Goal: Information Seeking & Learning: Learn about a topic

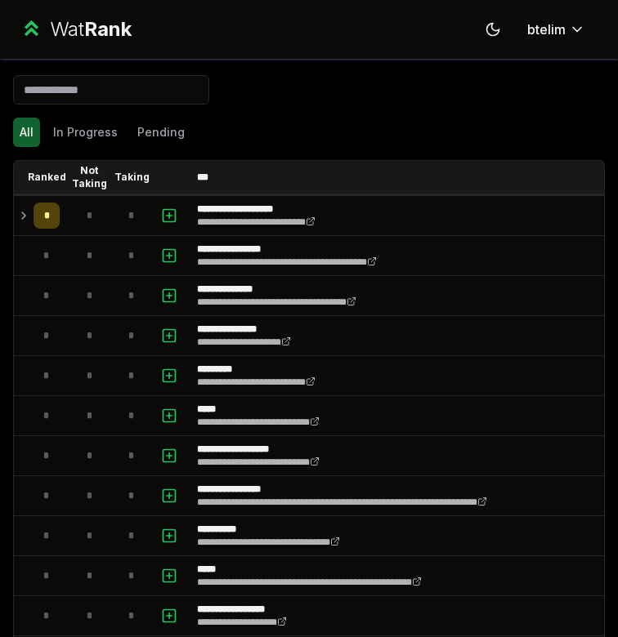
scroll to position [1492, 0]
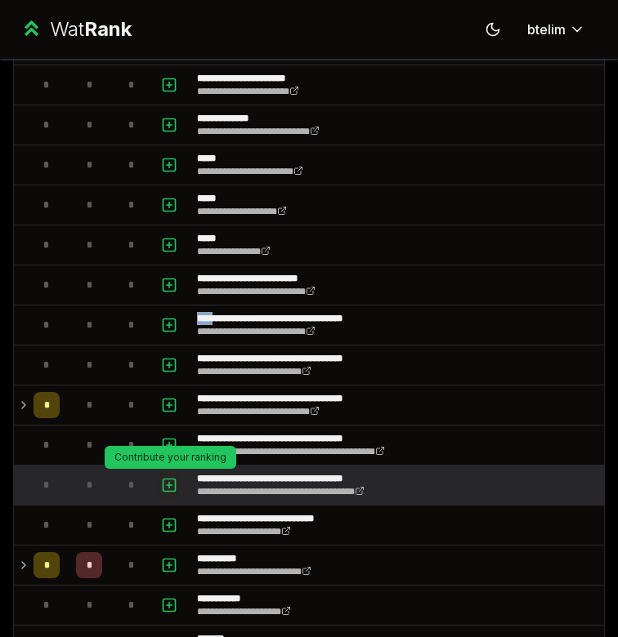
click at [173, 485] on icon "button" at bounding box center [169, 486] width 16 height 20
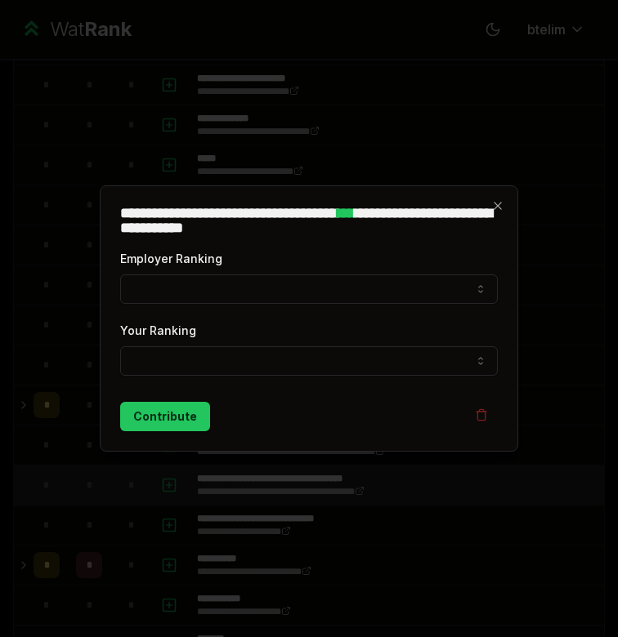
select select
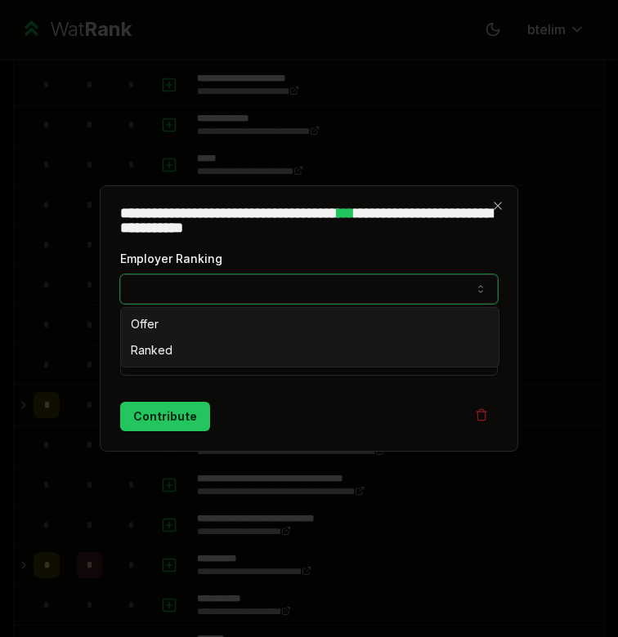
click at [191, 293] on button "Employer Ranking" at bounding box center [309, 289] width 378 height 29
select select "******"
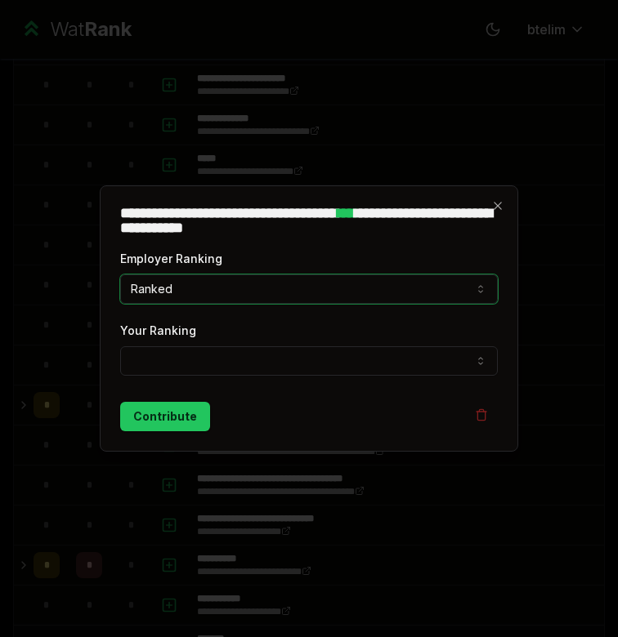
click at [169, 368] on button "Your Ranking" at bounding box center [309, 361] width 378 height 29
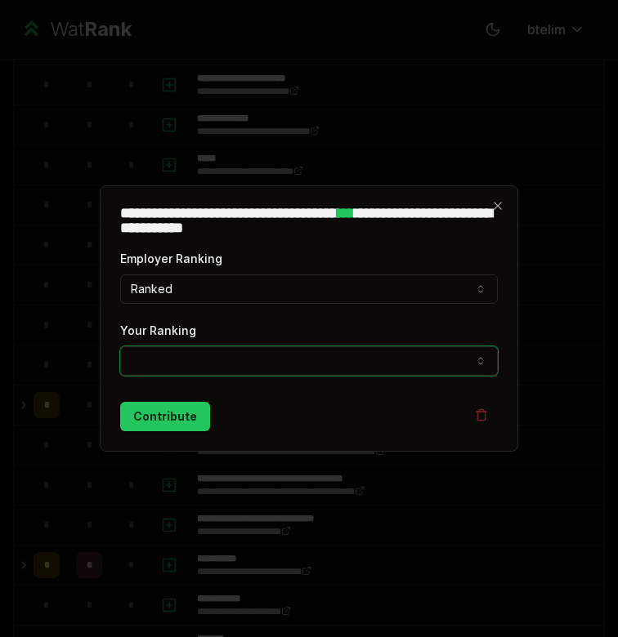
click at [304, 162] on div at bounding box center [309, 318] width 618 height 637
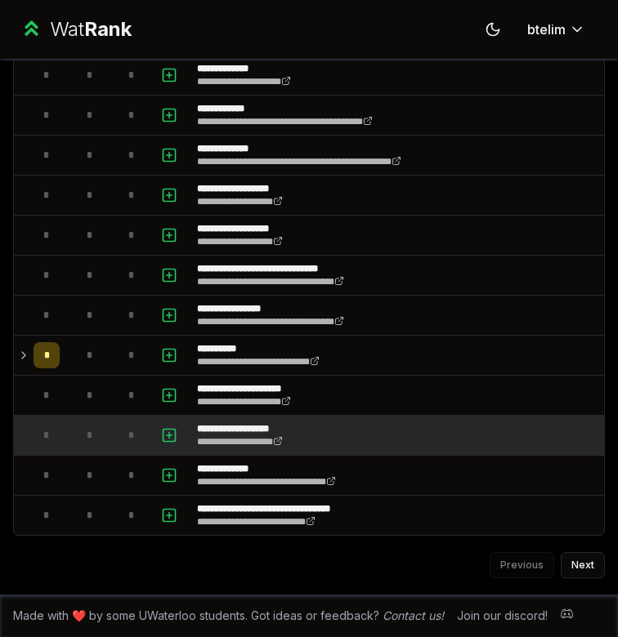
scroll to position [3665, 0]
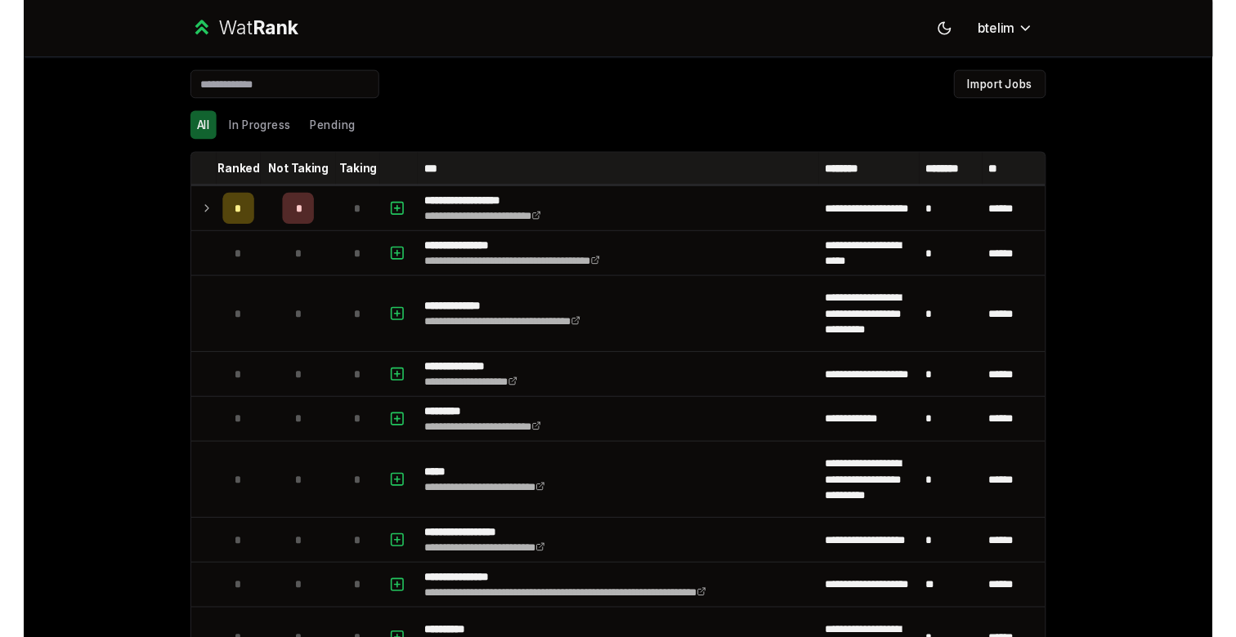
scroll to position [2111, 0]
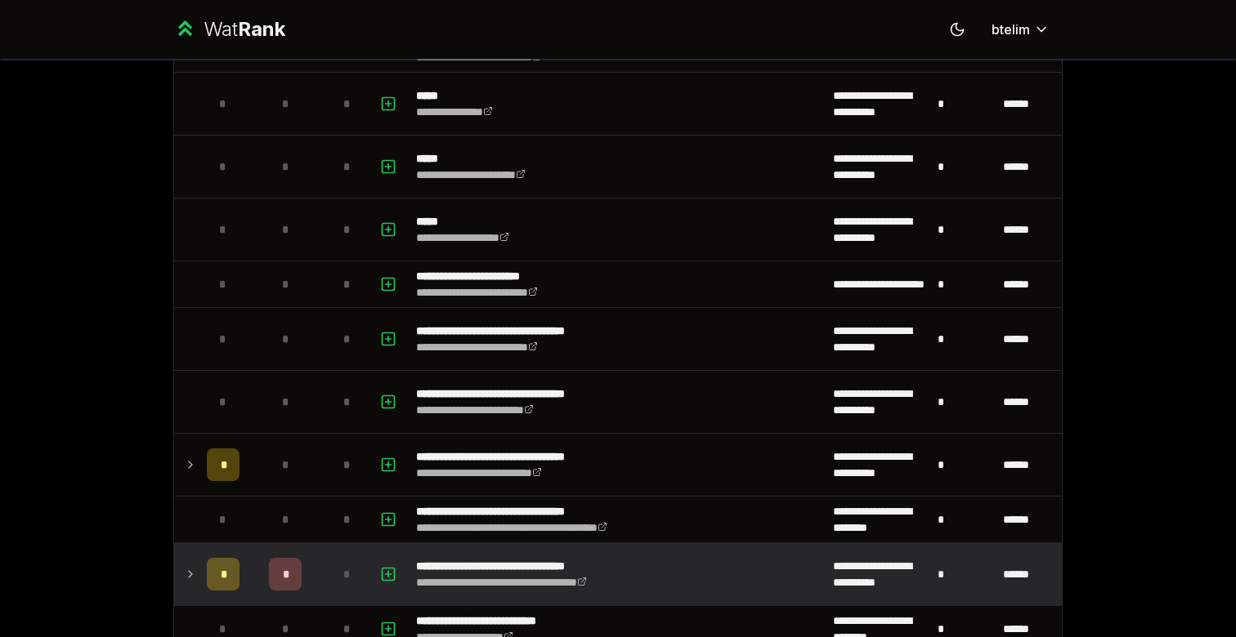
click at [200, 571] on td "*" at bounding box center [223, 574] width 46 height 62
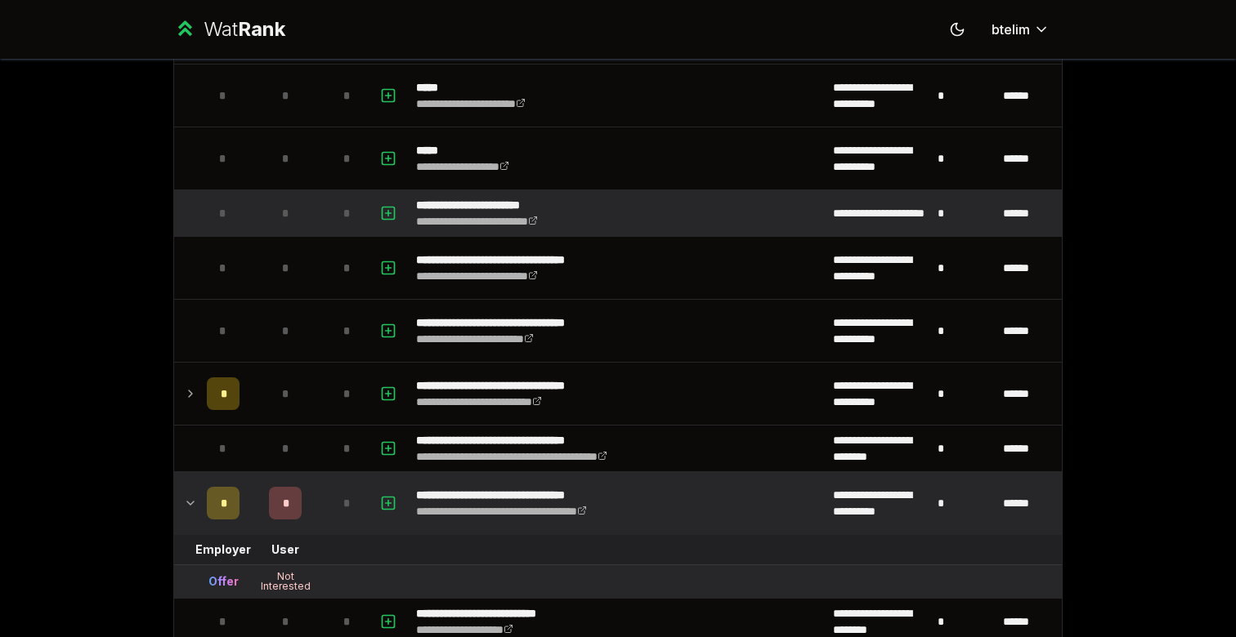
scroll to position [2239, 0]
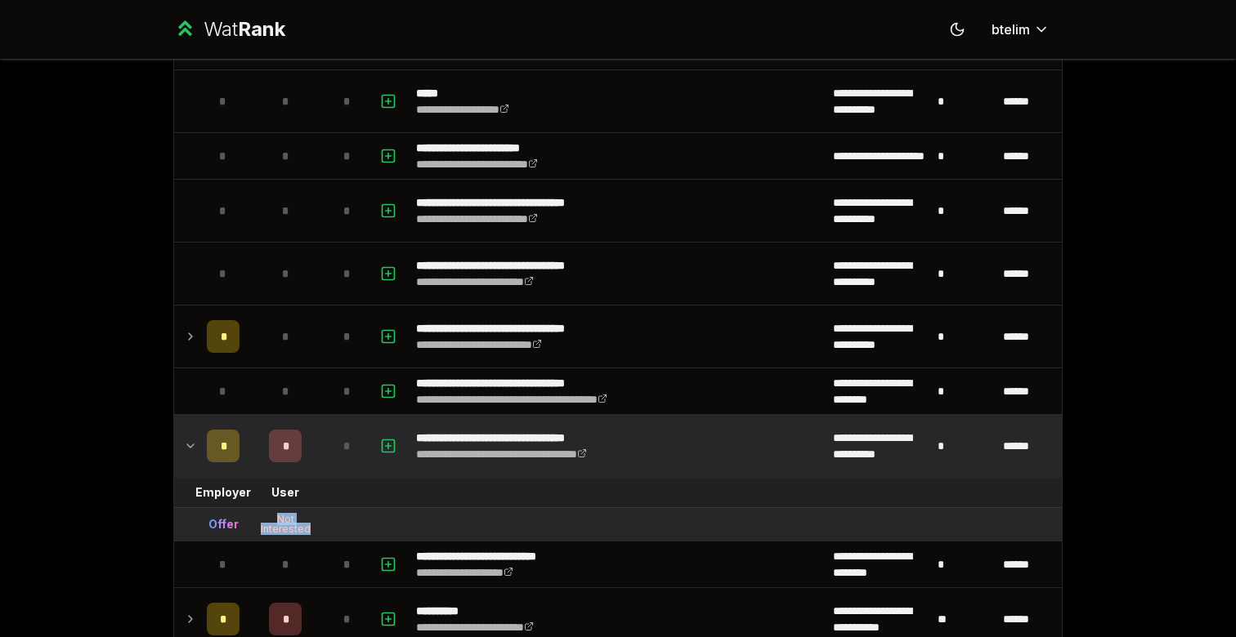
drag, startPoint x: 276, startPoint y: 519, endPoint x: 316, endPoint y: 536, distance: 43.6
click at [316, 536] on td "Not Interested" at bounding box center [285, 524] width 78 height 33
click at [326, 519] on tr "Offer Not Interested" at bounding box center [618, 525] width 888 height 34
click at [228, 540] on td "Offer" at bounding box center [223, 524] width 46 height 33
click at [223, 524] on div "Offer" at bounding box center [223, 525] width 30 height 16
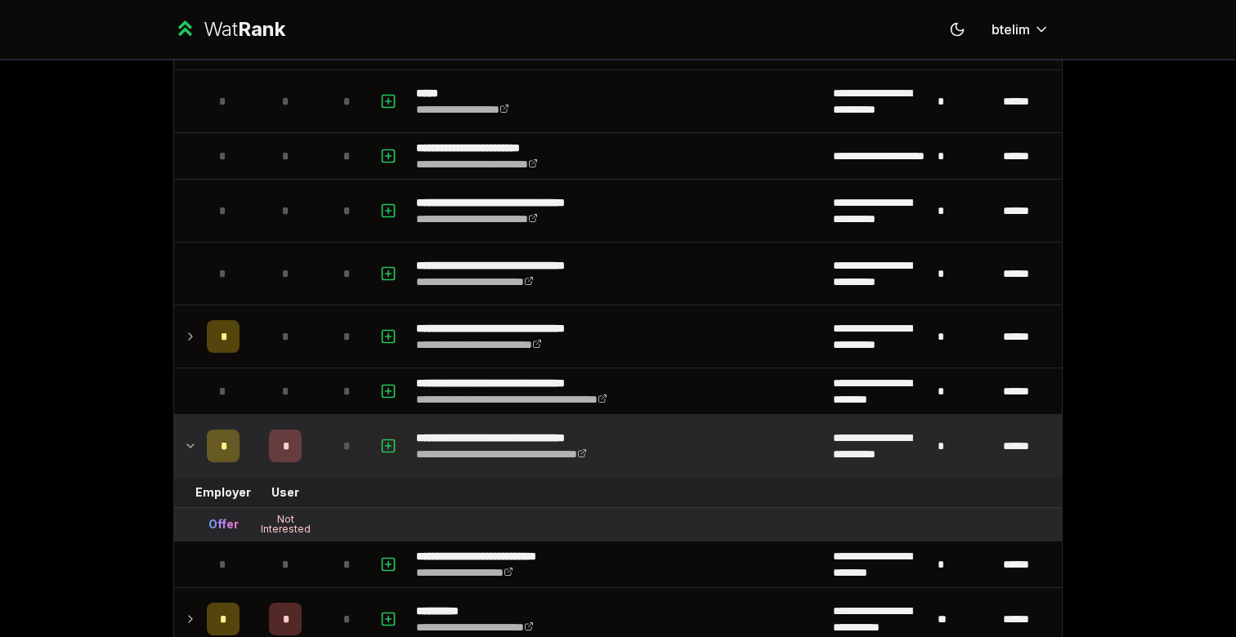
click at [391, 448] on icon "button" at bounding box center [388, 446] width 16 height 20
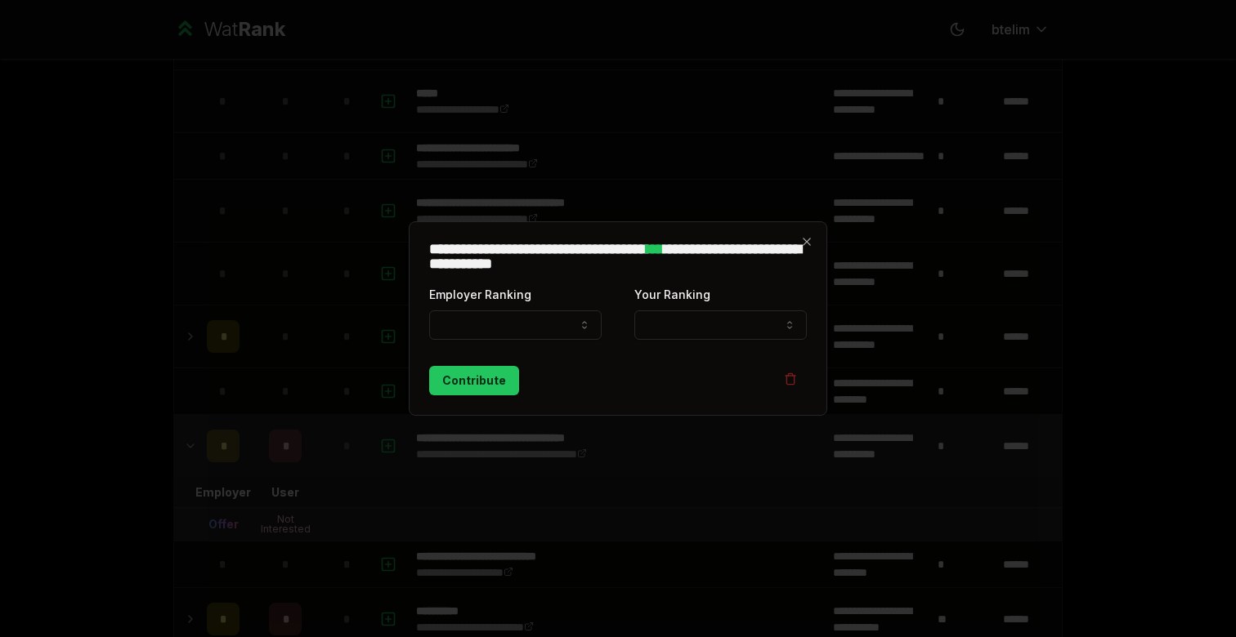
select select
click at [808, 245] on icon "button" at bounding box center [806, 241] width 13 height 13
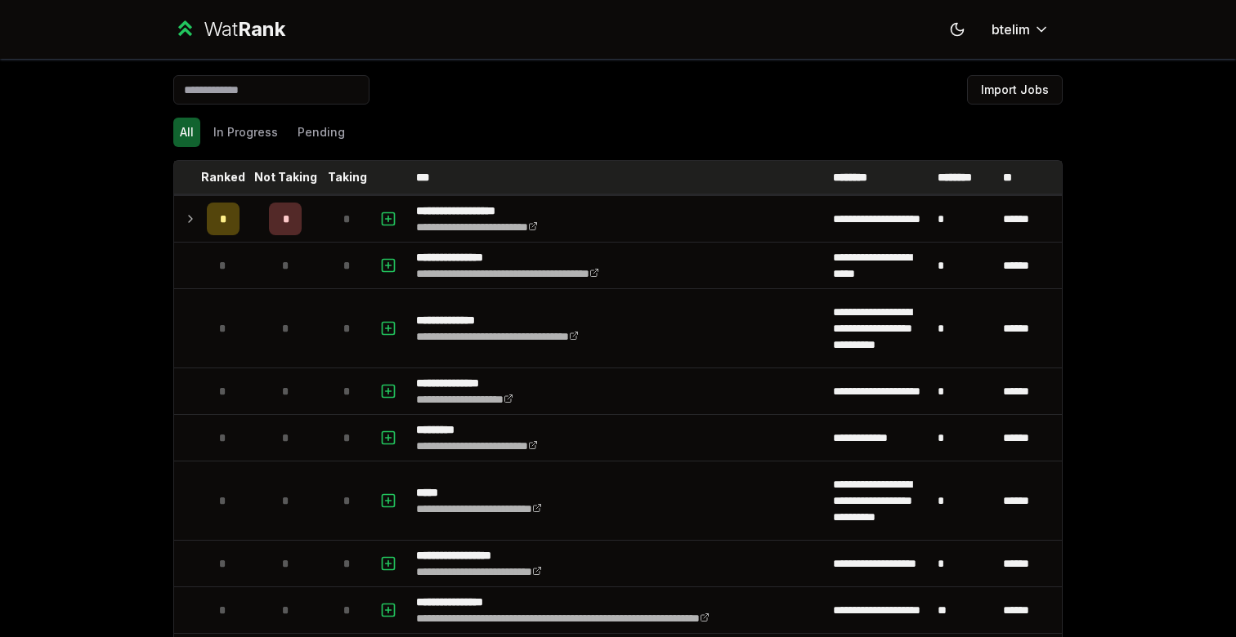
scroll to position [0, 0]
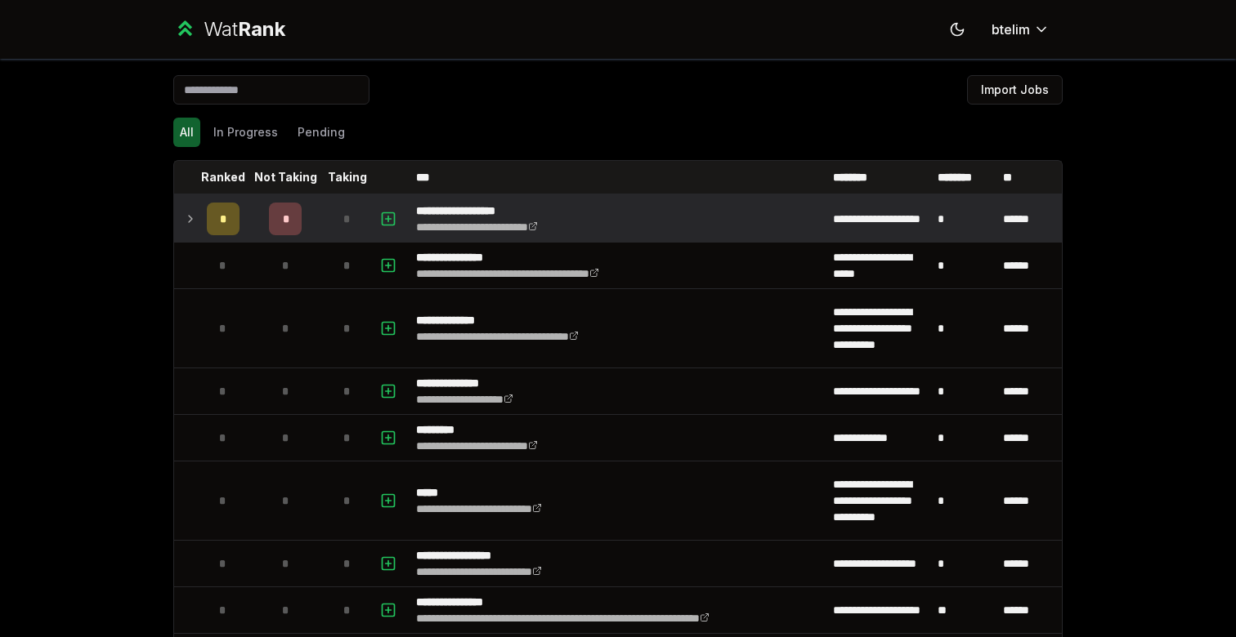
click at [329, 221] on td "*" at bounding box center [347, 219] width 46 height 46
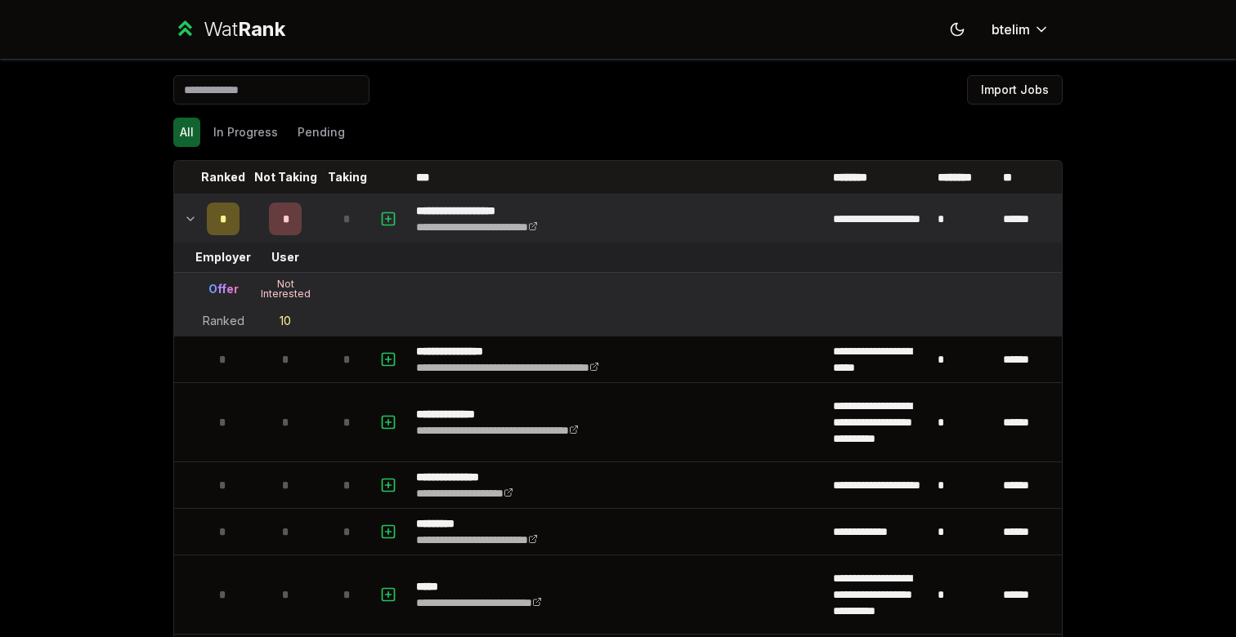
click at [348, 221] on span "*" at bounding box center [346, 219] width 7 height 16
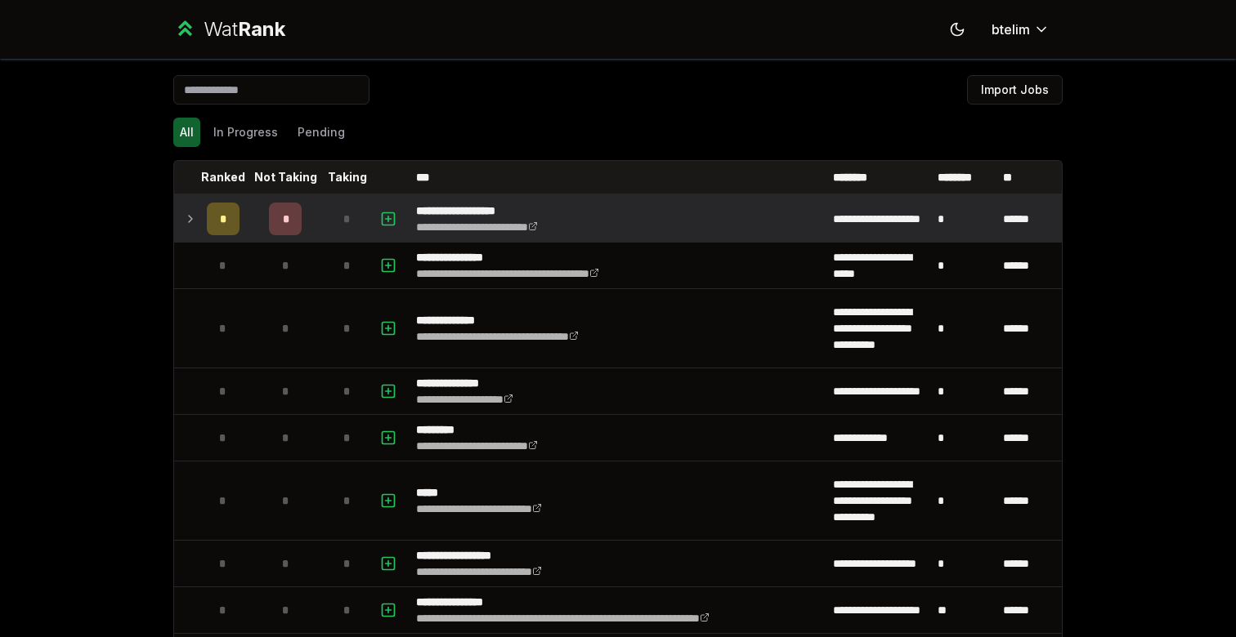
click at [348, 221] on span "*" at bounding box center [346, 219] width 7 height 16
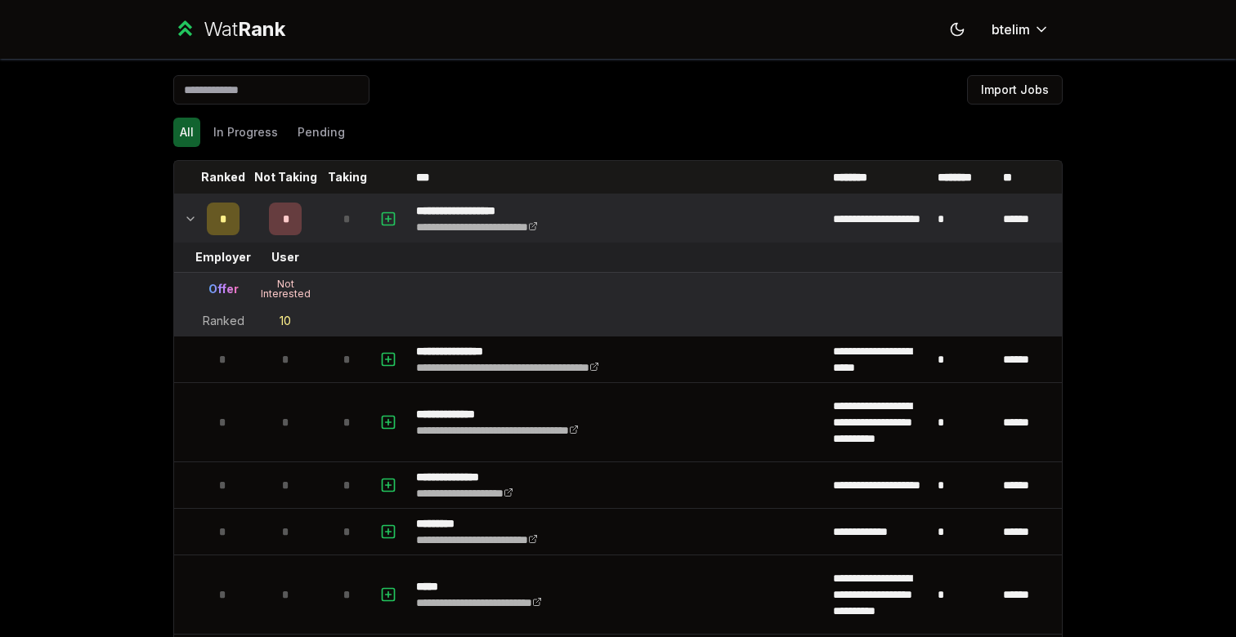
click at [320, 235] on td "*" at bounding box center [285, 219] width 78 height 46
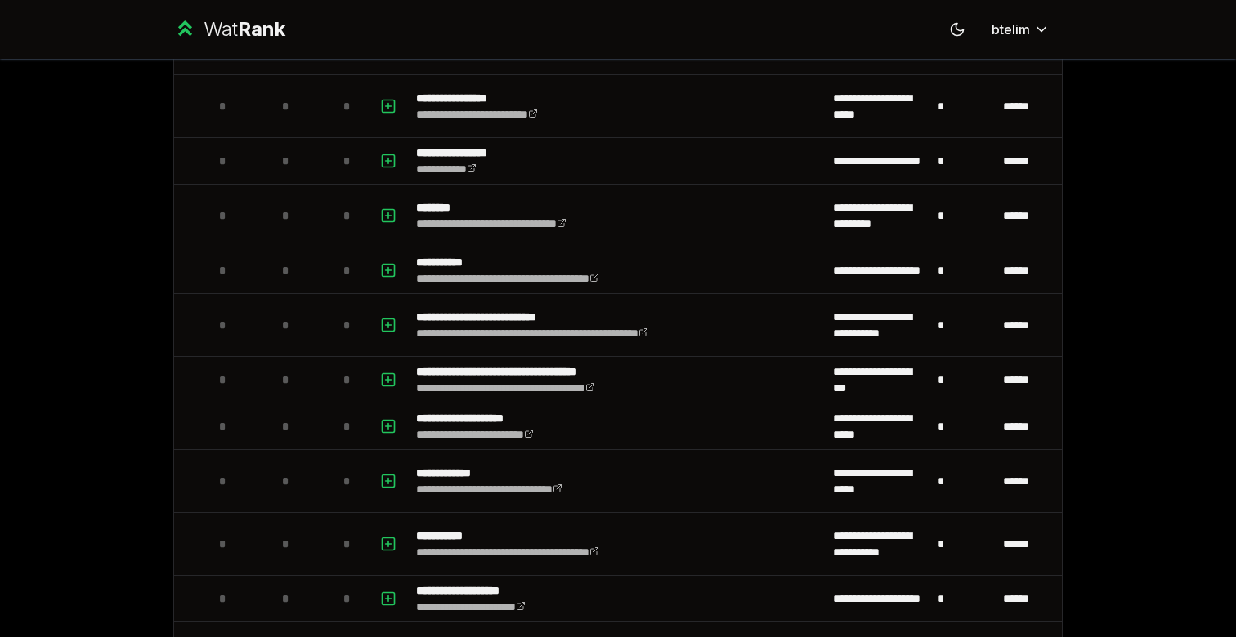
scroll to position [1545, 0]
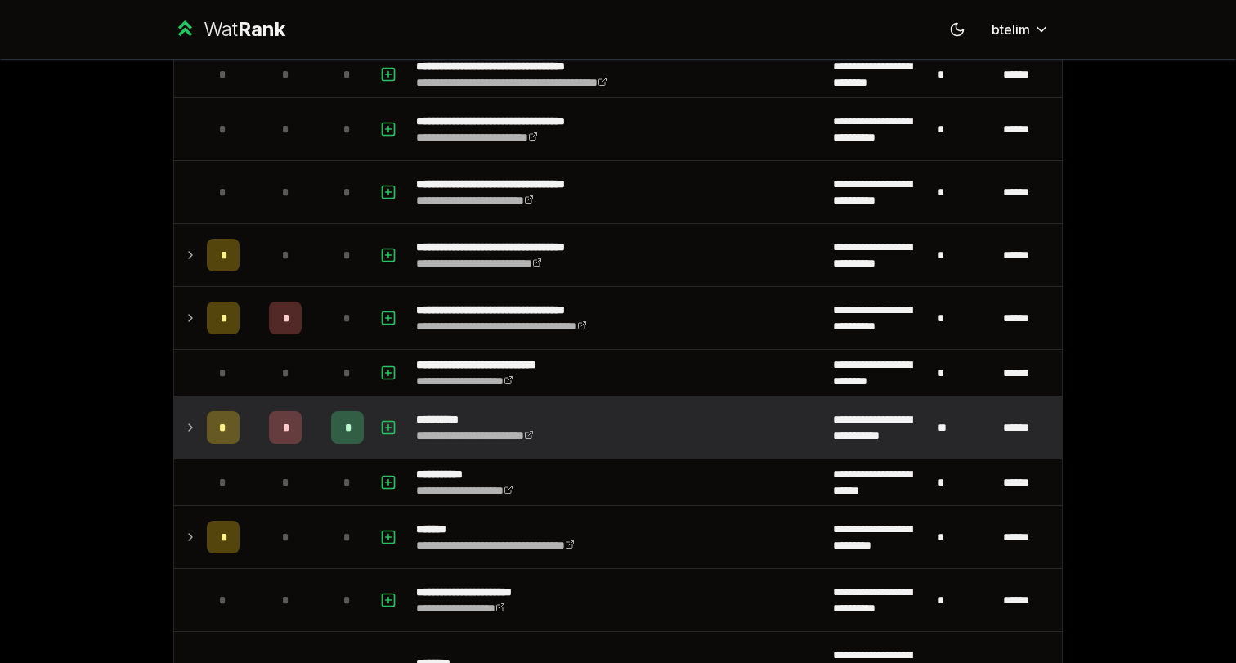
scroll to position [2353, 0]
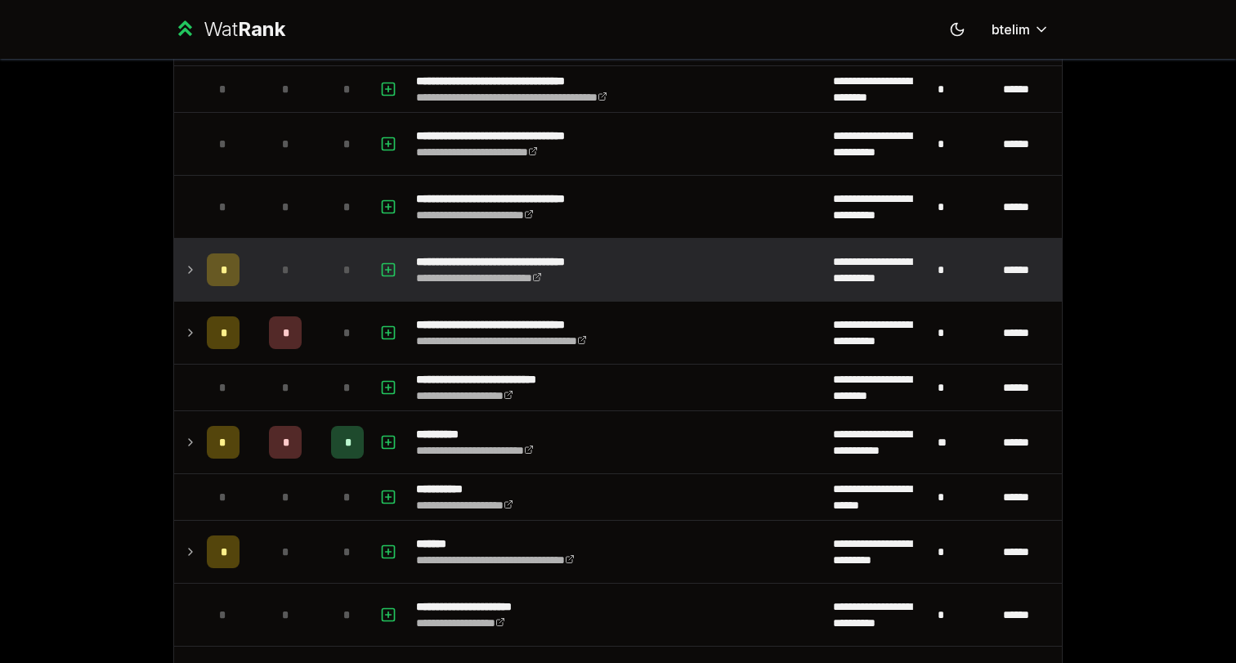
click at [302, 272] on td "*" at bounding box center [285, 270] width 78 height 62
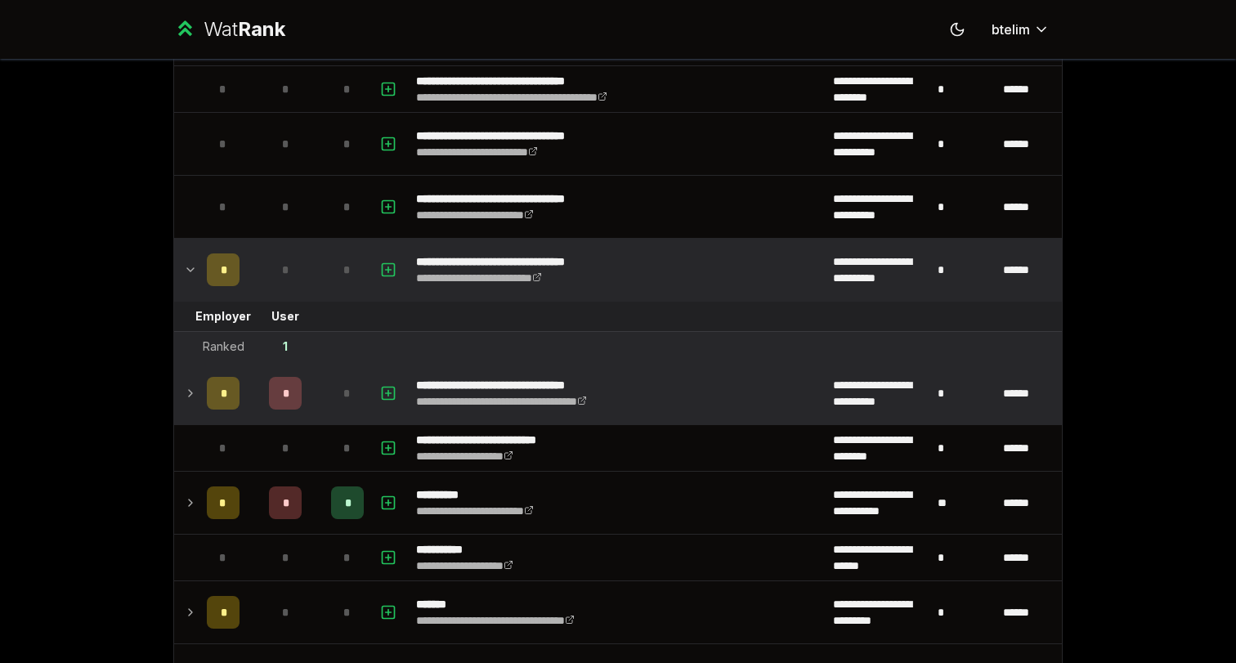
click at [326, 396] on td "*" at bounding box center [347, 393] width 46 height 62
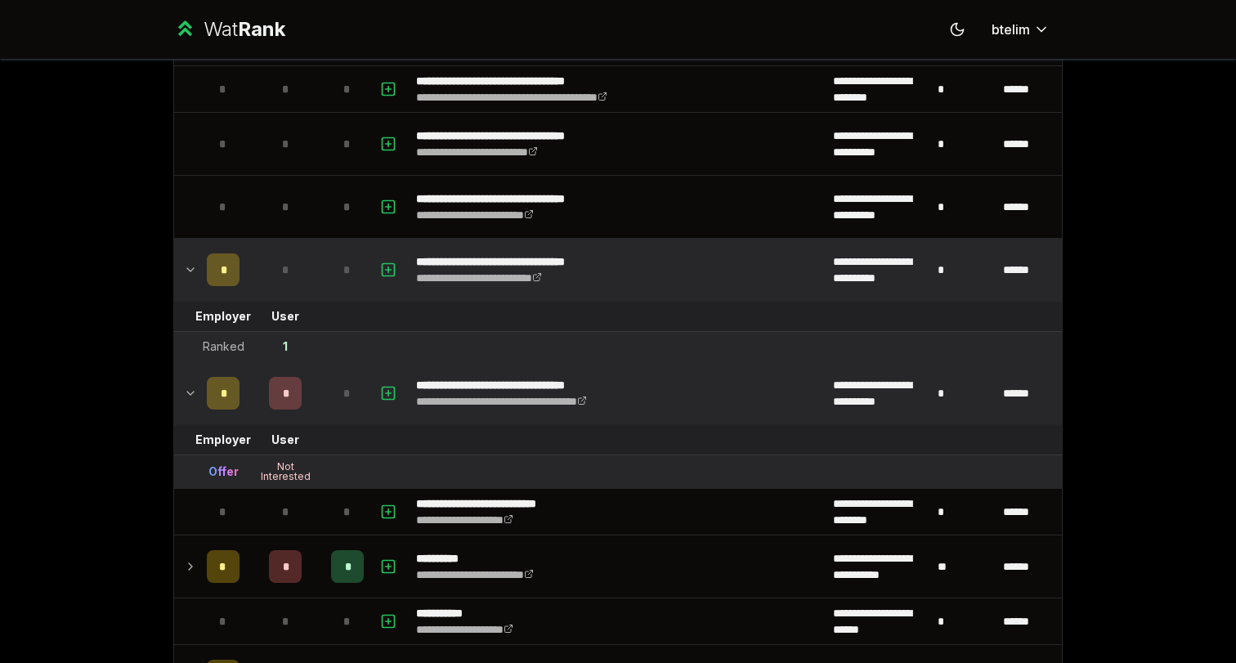
click at [326, 396] on td "*" at bounding box center [347, 393] width 46 height 62
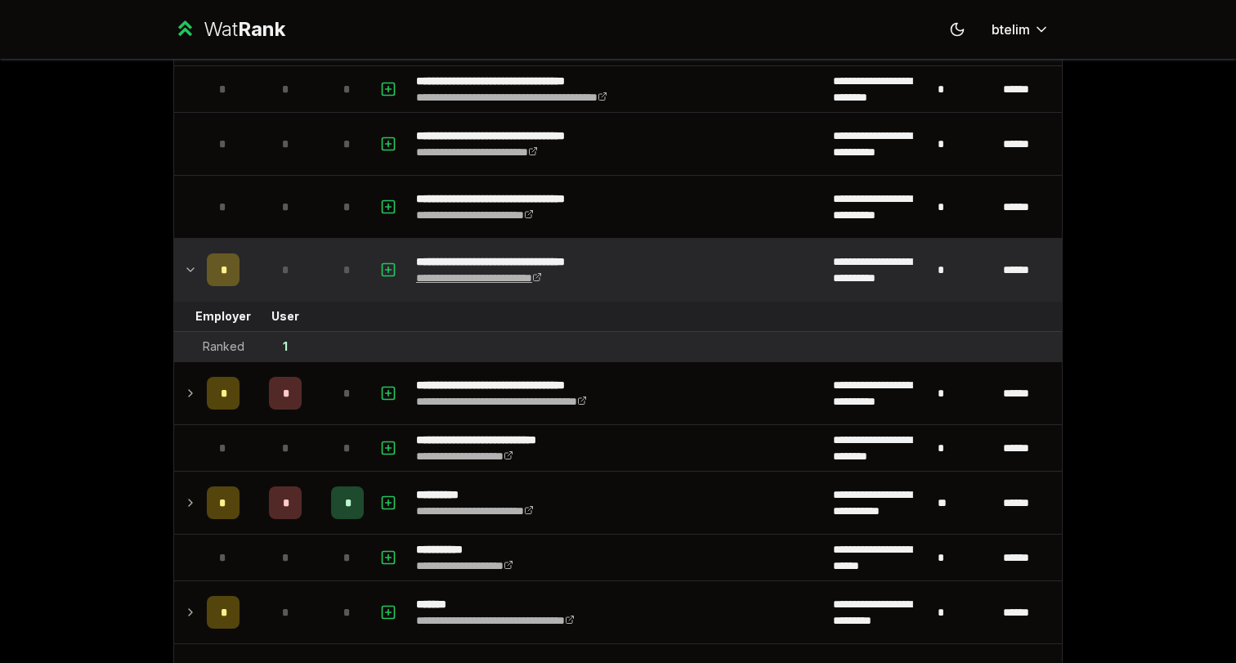
click at [514, 280] on link "**********" at bounding box center [479, 277] width 126 height 11
